Goal: Contribute content

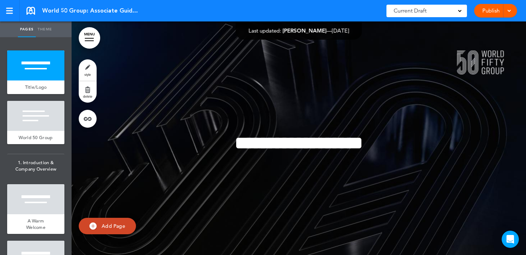
scroll to position [20458, 0]
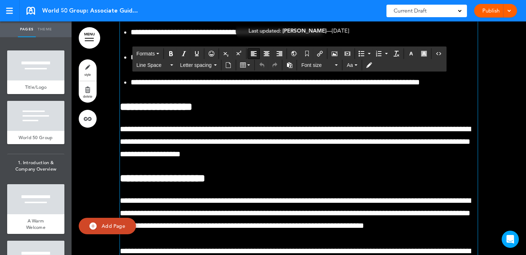
drag, startPoint x: 408, startPoint y: 228, endPoint x: 110, endPoint y: 141, distance: 309.8
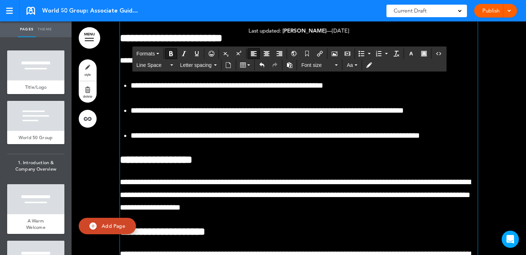
scroll to position [20514, 0]
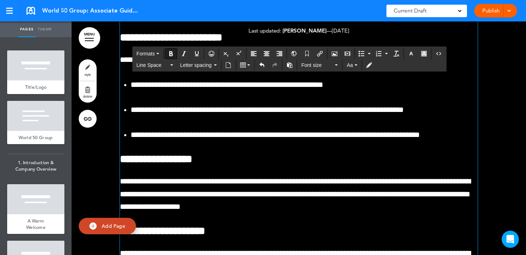
drag, startPoint x: 266, startPoint y: 104, endPoint x: 98, endPoint y: 103, distance: 168.0
click at [158, 51] on button "Formats" at bounding box center [148, 54] width 28 height 10
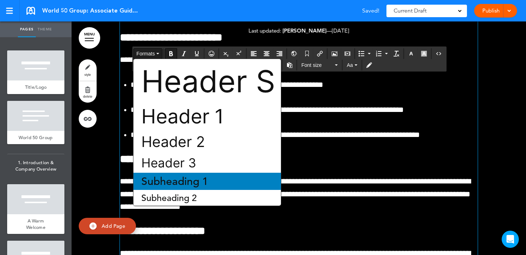
click at [195, 183] on span "Subheading 1" at bounding box center [175, 181] width 68 height 13
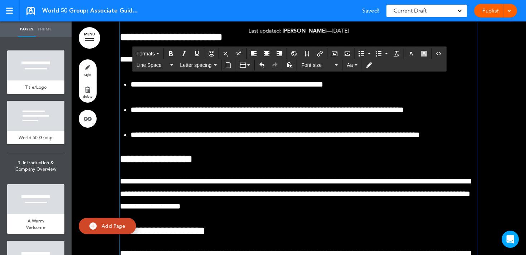
drag, startPoint x: 245, startPoint y: 103, endPoint x: 443, endPoint y: 183, distance: 213.5
click at [414, 54] on icon "button" at bounding box center [412, 54] width 6 height 6
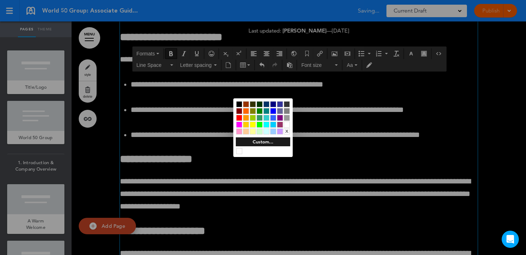
click at [288, 126] on div at bounding box center [287, 125] width 6 height 6
click at [210, 102] on div at bounding box center [263, 127] width 526 height 255
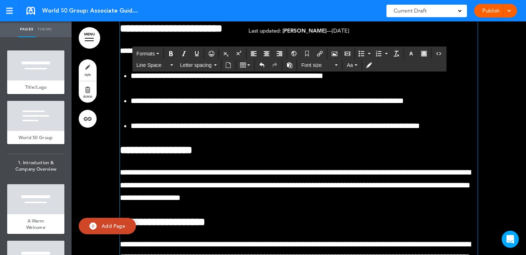
drag, startPoint x: 404, startPoint y: 150, endPoint x: 107, endPoint y: 101, distance: 300.1
copy span "**********"
drag, startPoint x: 131, startPoint y: 158, endPoint x: 117, endPoint y: 74, distance: 85.0
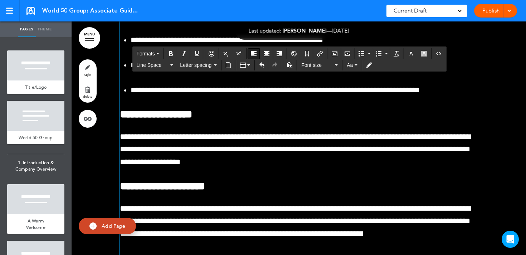
scroll to position [20548, 0]
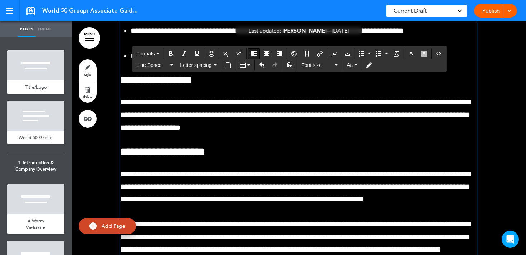
drag, startPoint x: 120, startPoint y: 159, endPoint x: 120, endPoint y: 71, distance: 88.8
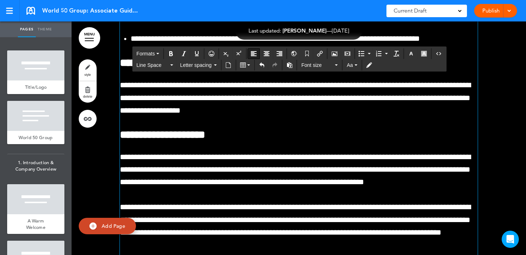
scroll to position [20451, 0]
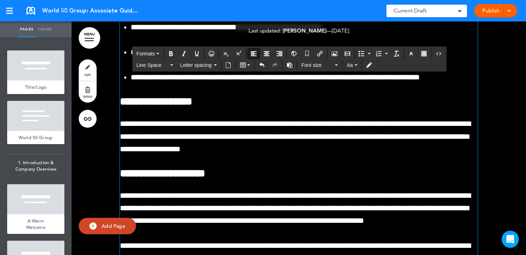
drag, startPoint x: 404, startPoint y: 211, endPoint x: 119, endPoint y: 152, distance: 290.8
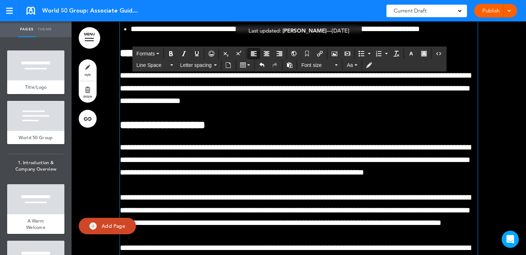
drag, startPoint x: 393, startPoint y: 159, endPoint x: 120, endPoint y: 122, distance: 275.7
click at [412, 53] on icon "button" at bounding box center [412, 54] width 6 height 6
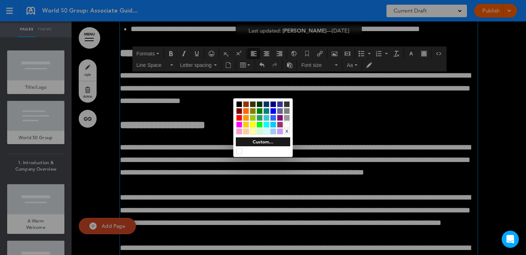
click at [288, 124] on div at bounding box center [287, 125] width 6 height 6
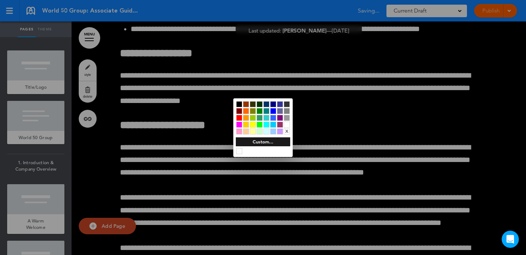
click at [288, 137] on div "x" at bounding box center [262, 117] width 59 height 39
click at [294, 180] on div at bounding box center [263, 127] width 526 height 255
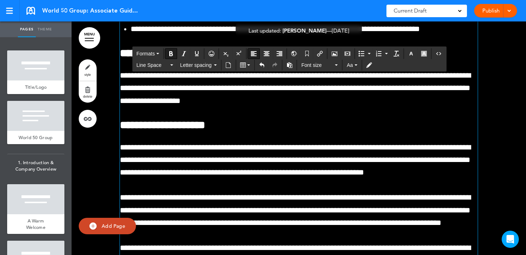
scroll to position [20490, 0]
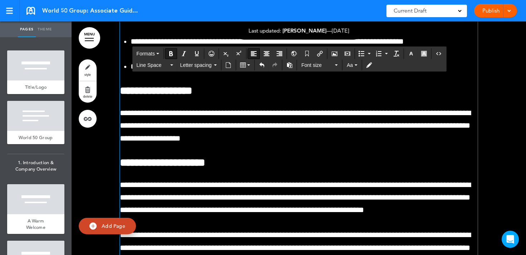
click at [488, 10] on div "Publish Publish Preview Draft" at bounding box center [495, 11] width 43 height 14
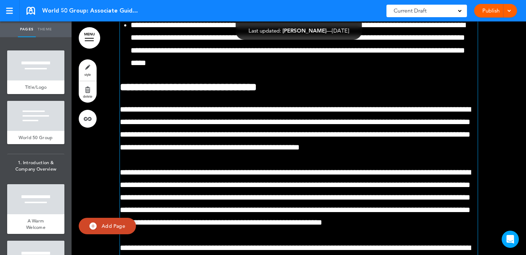
scroll to position [17275, 0]
